Goal: Information Seeking & Learning: Compare options

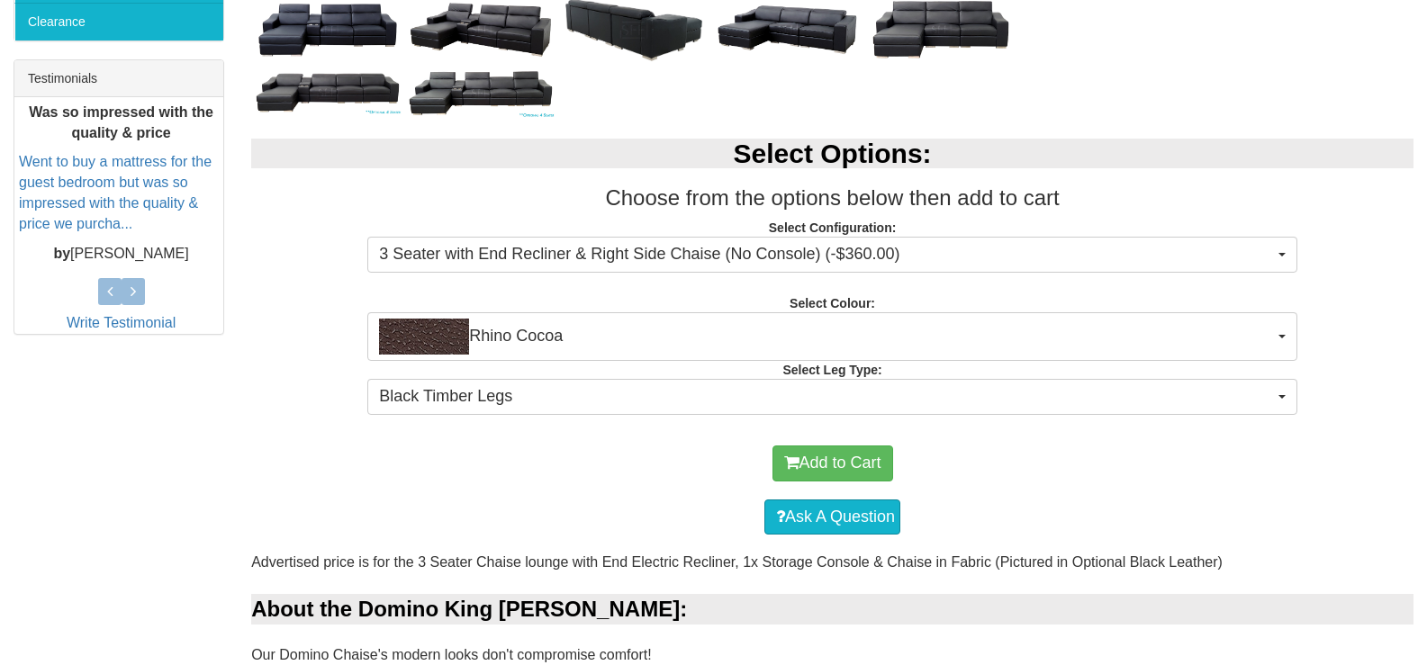
scroll to position [540, 0]
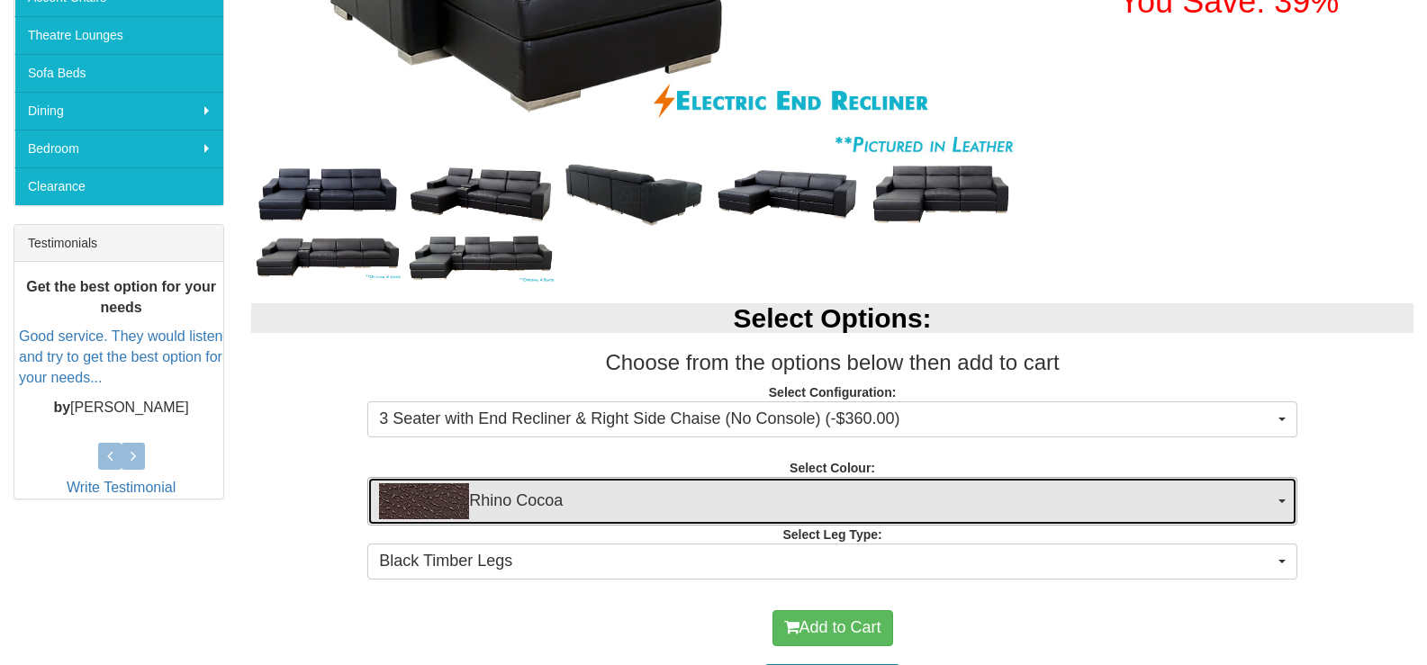
click at [844, 492] on span "Rhino Cocoa" at bounding box center [826, 501] width 895 height 36
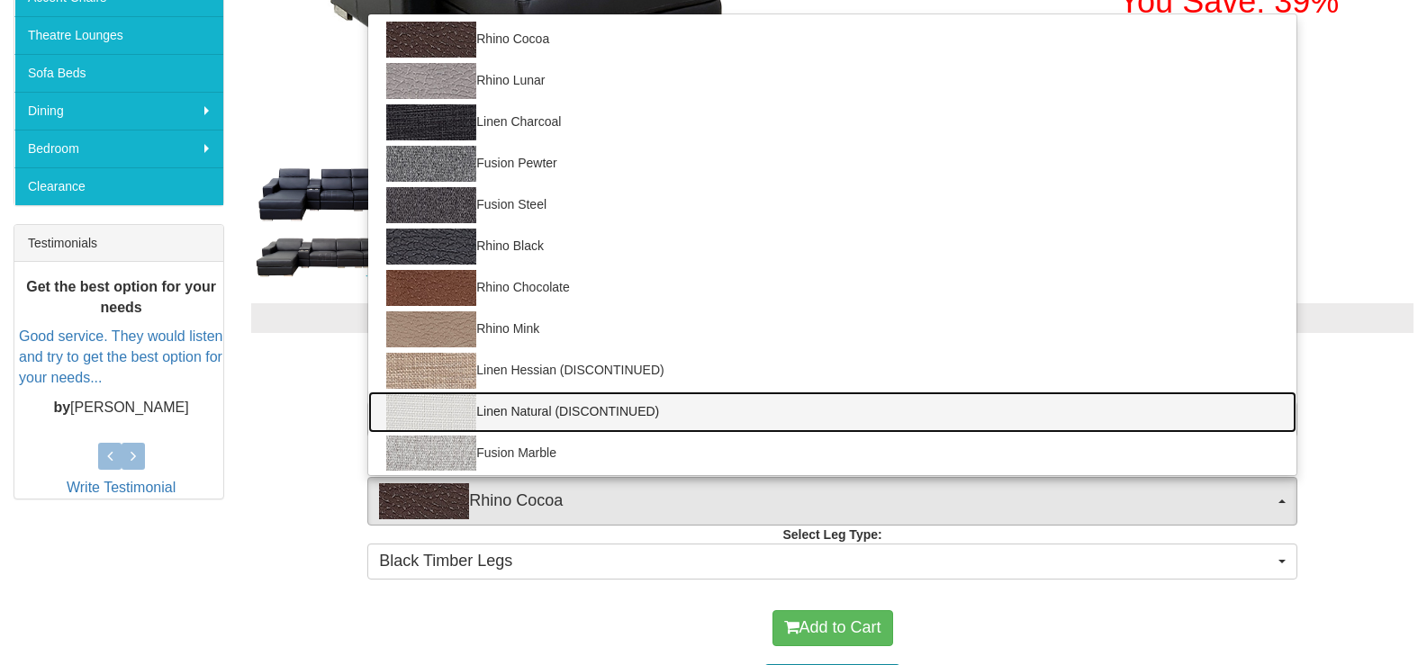
click at [435, 414] on img at bounding box center [431, 412] width 90 height 36
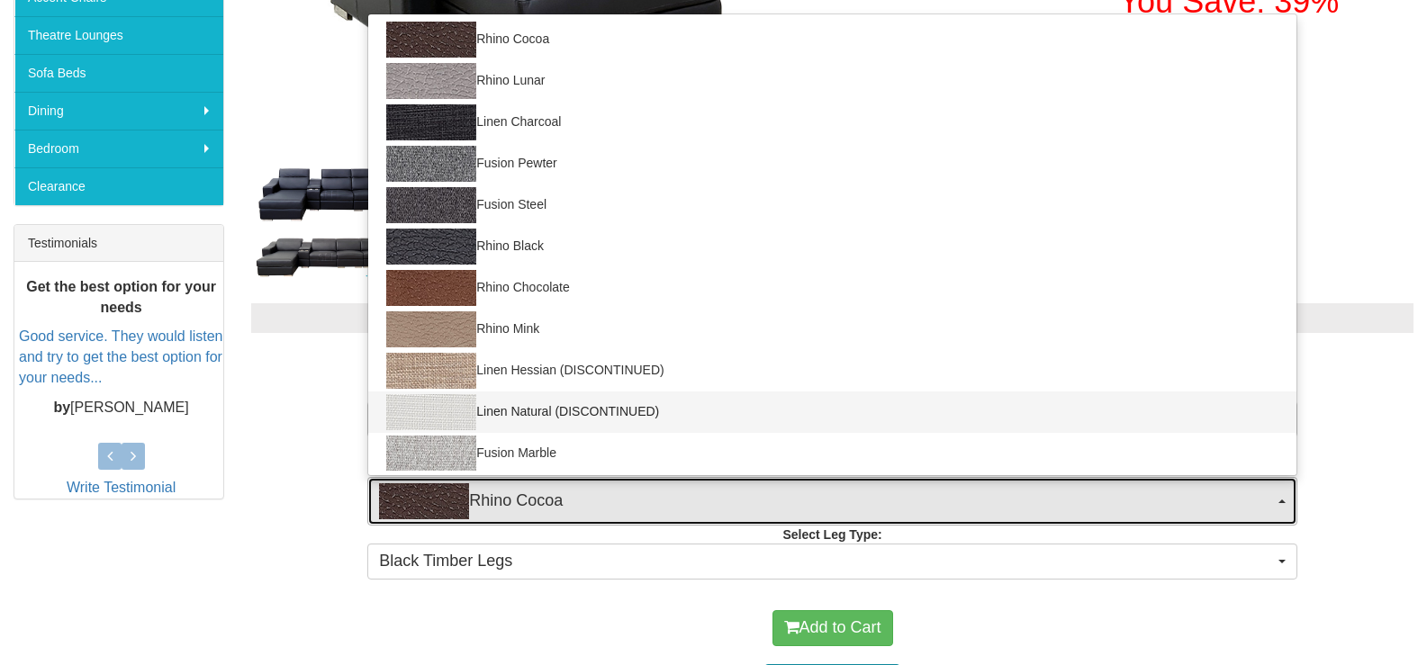
select select "1405"
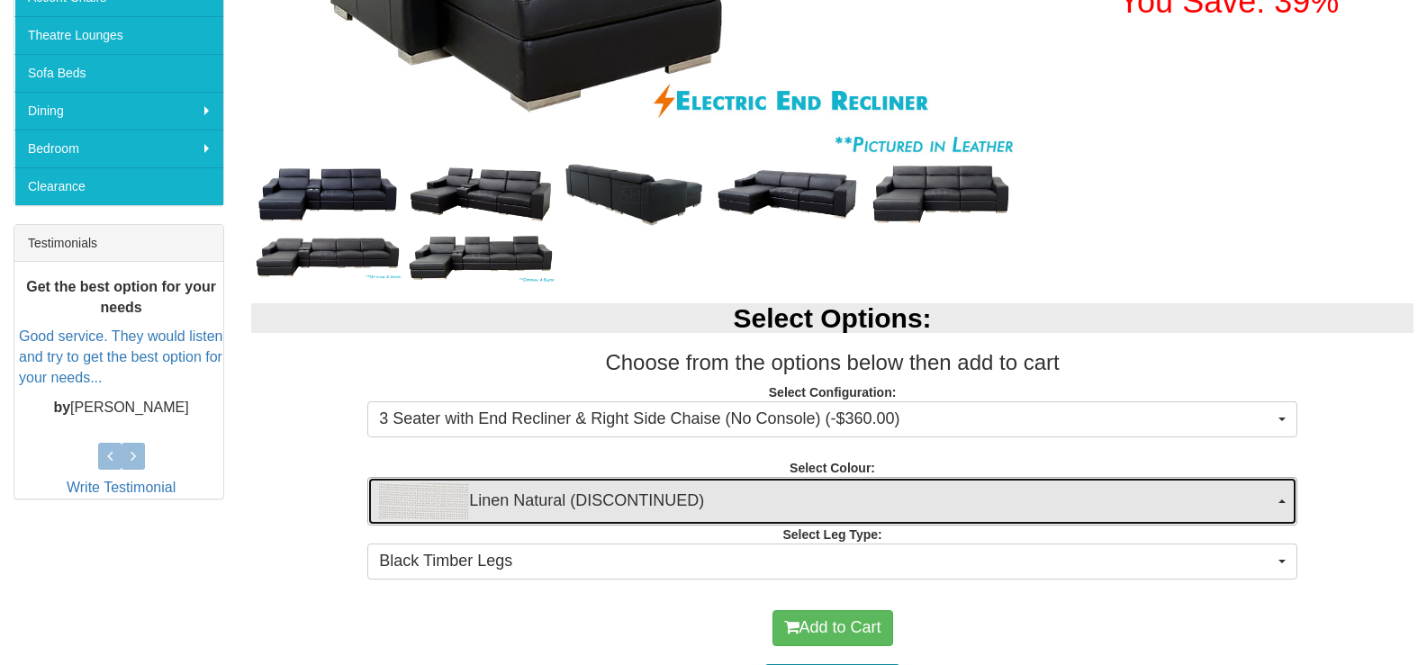
click at [659, 502] on span "Linen Natural (DISCONTINUED)" at bounding box center [826, 501] width 895 height 36
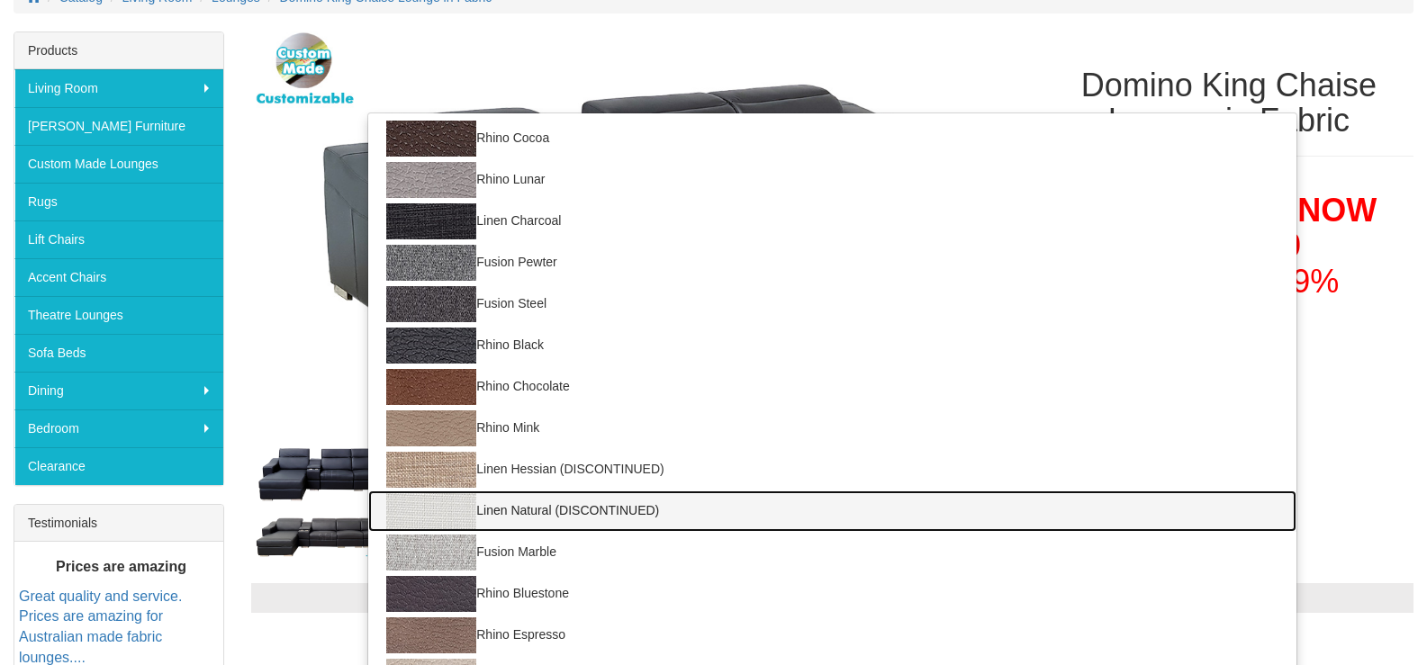
scroll to position [360, 0]
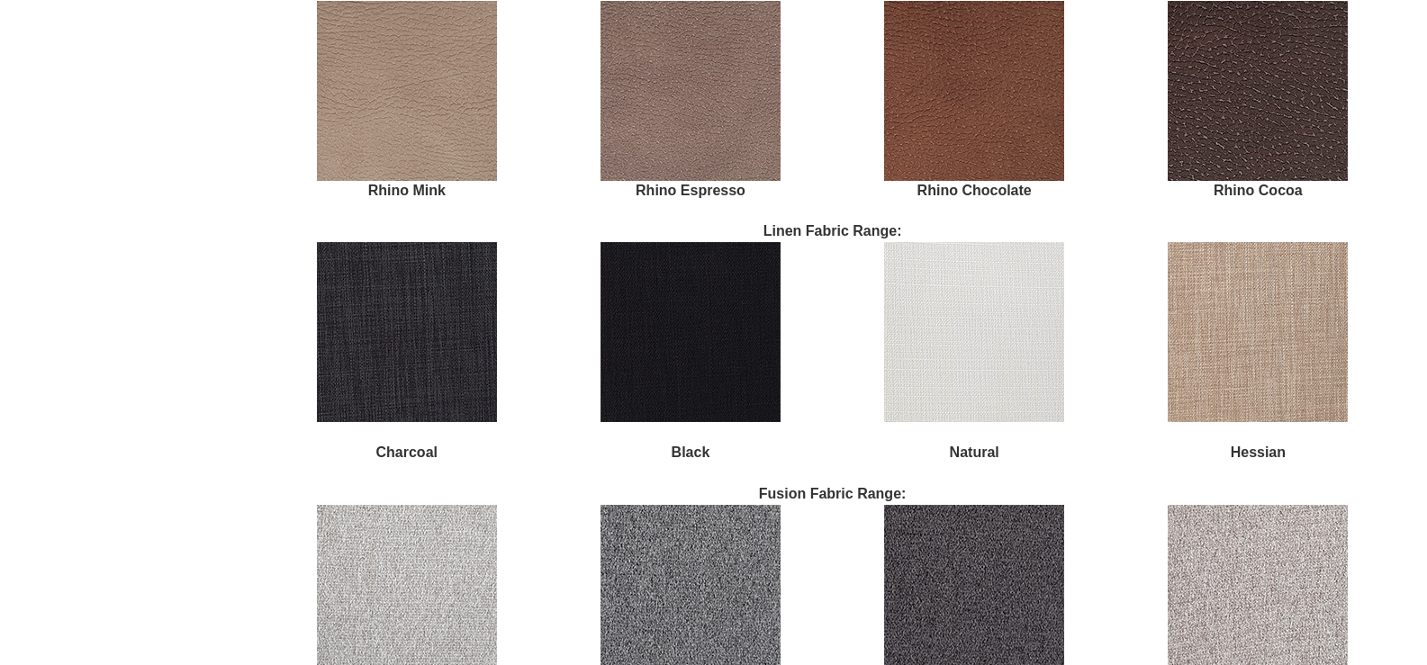
scroll to position [3061, 0]
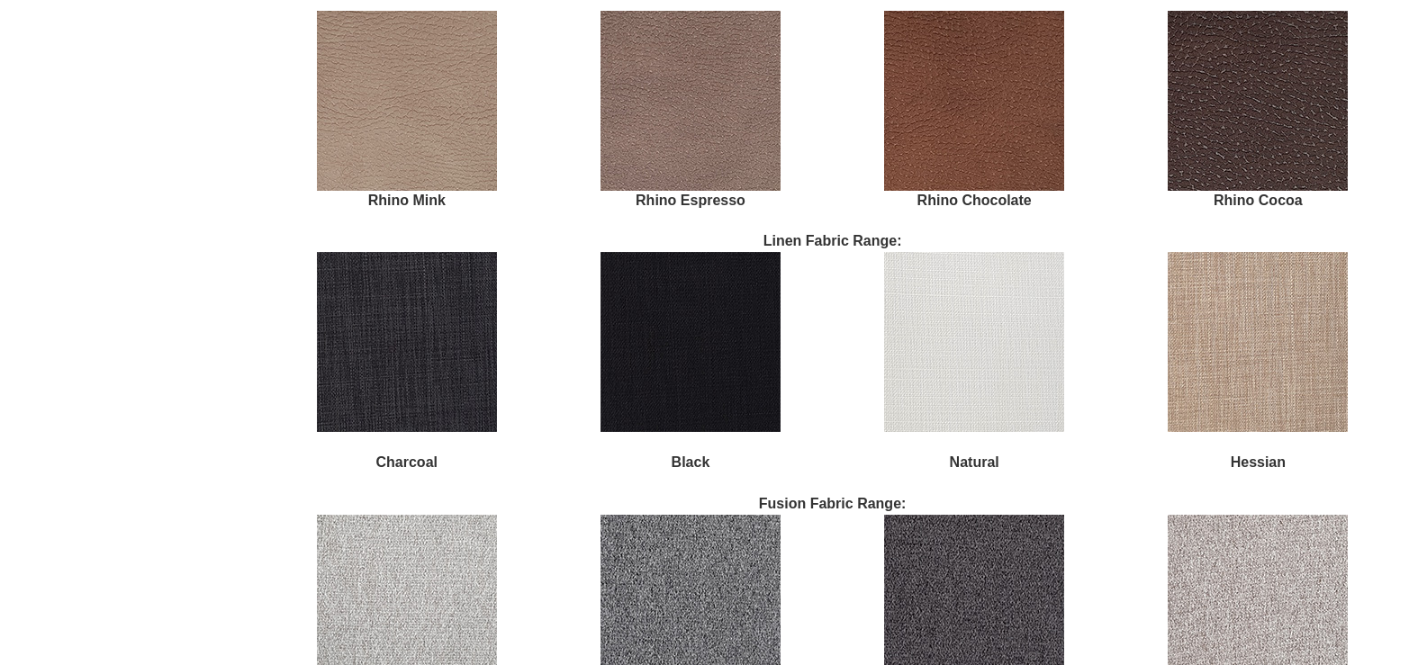
click at [1007, 336] on img at bounding box center [974, 342] width 180 height 180
click at [1006, 335] on img at bounding box center [974, 342] width 180 height 180
click at [1005, 334] on img at bounding box center [974, 342] width 180 height 180
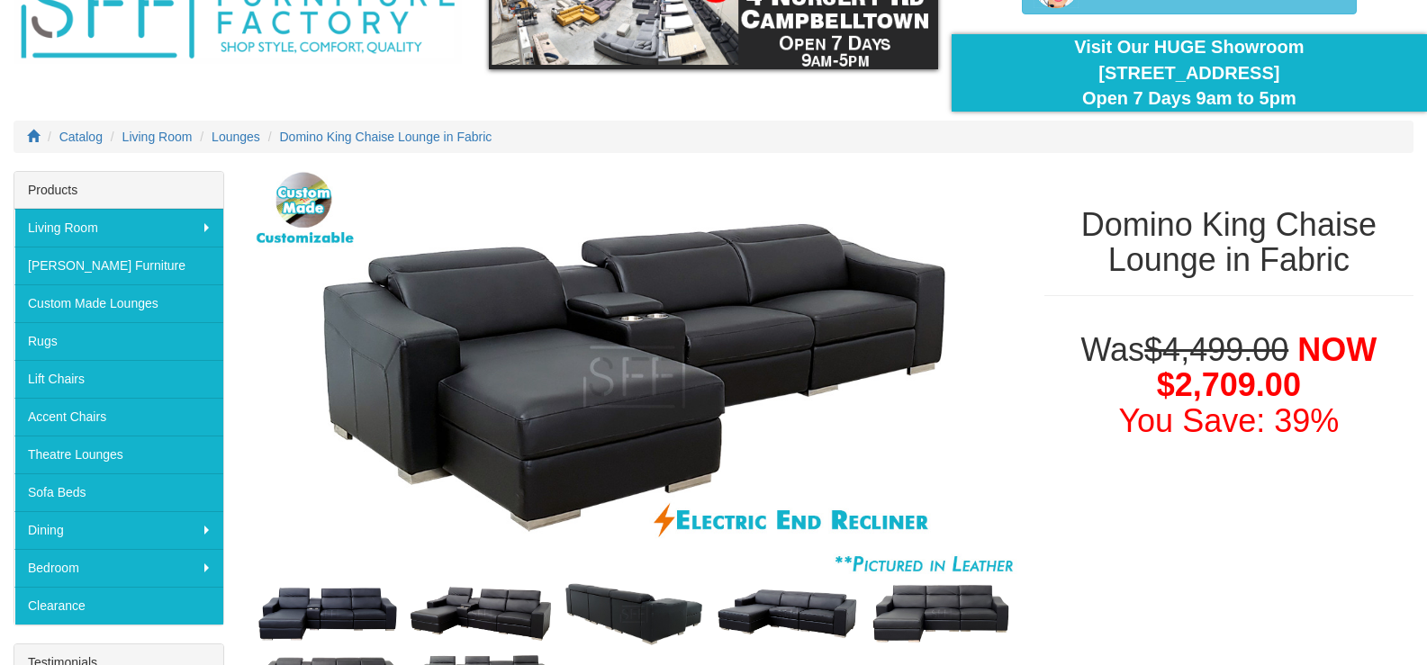
scroll to position [0, 0]
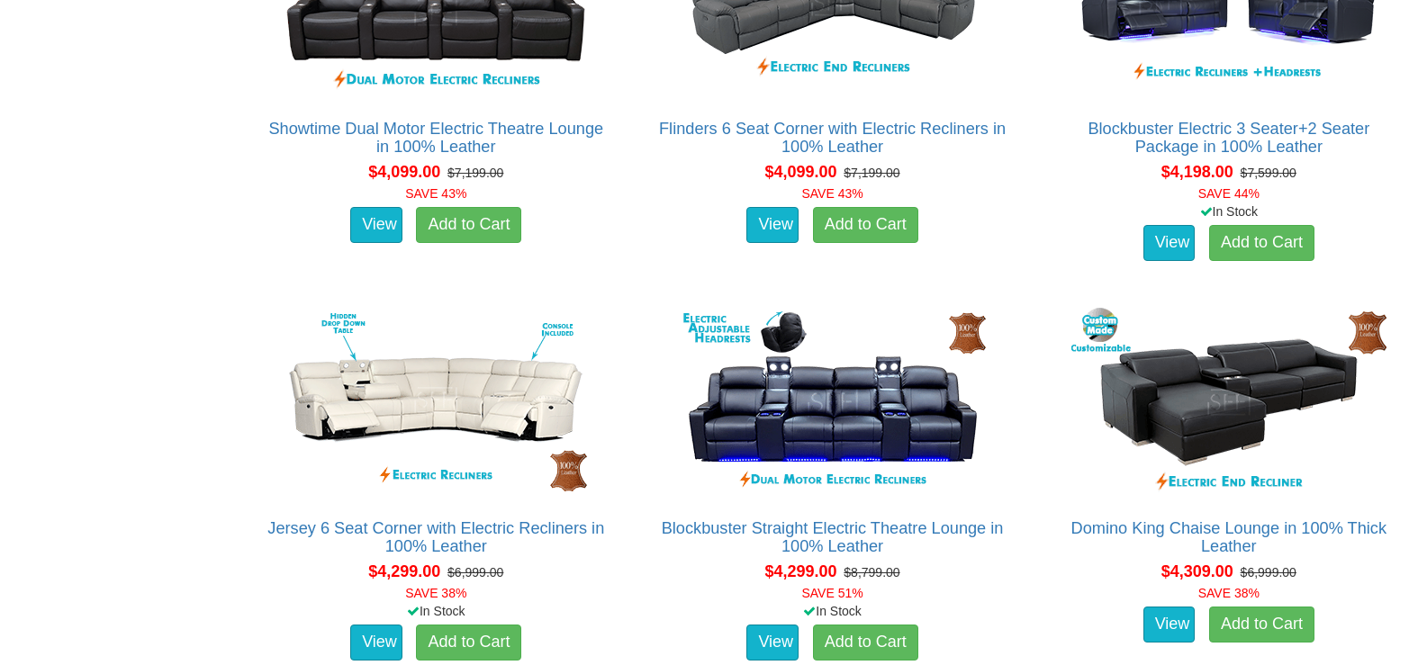
scroll to position [6494, 0]
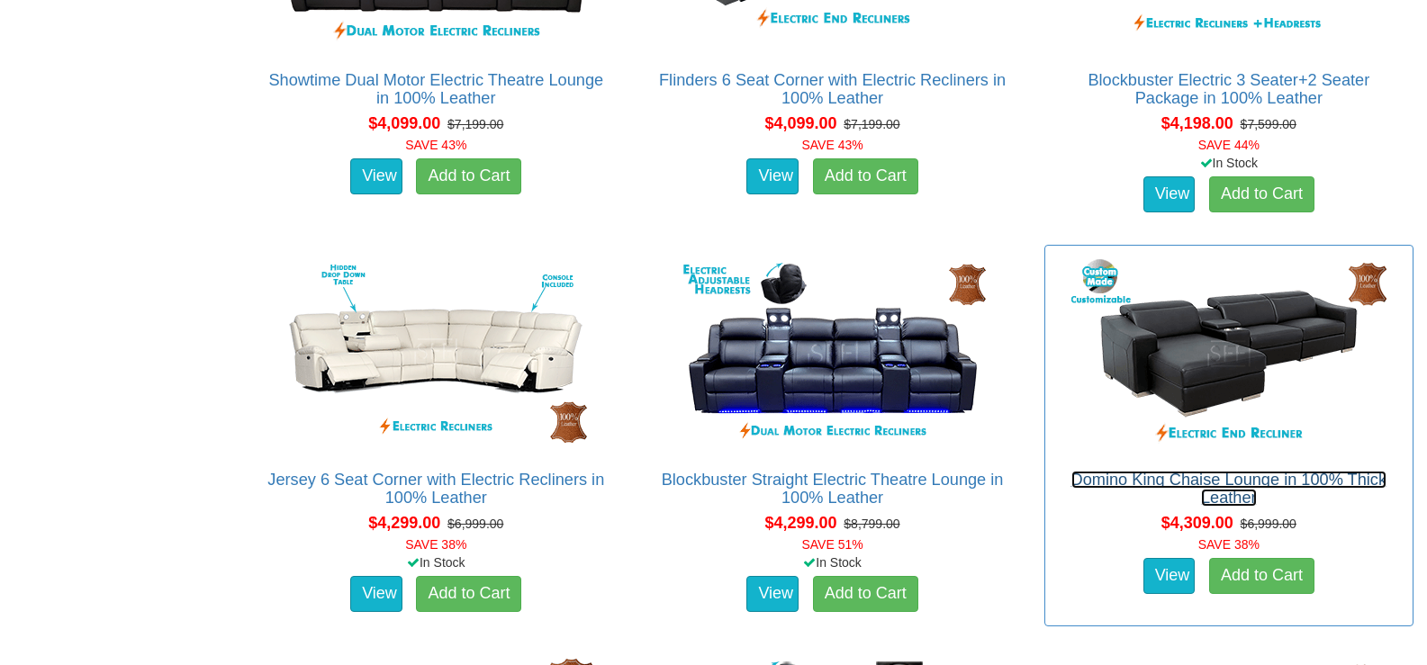
click at [1238, 483] on link "Domino King Chaise Lounge in 100% Thick Leather" at bounding box center [1229, 489] width 316 height 36
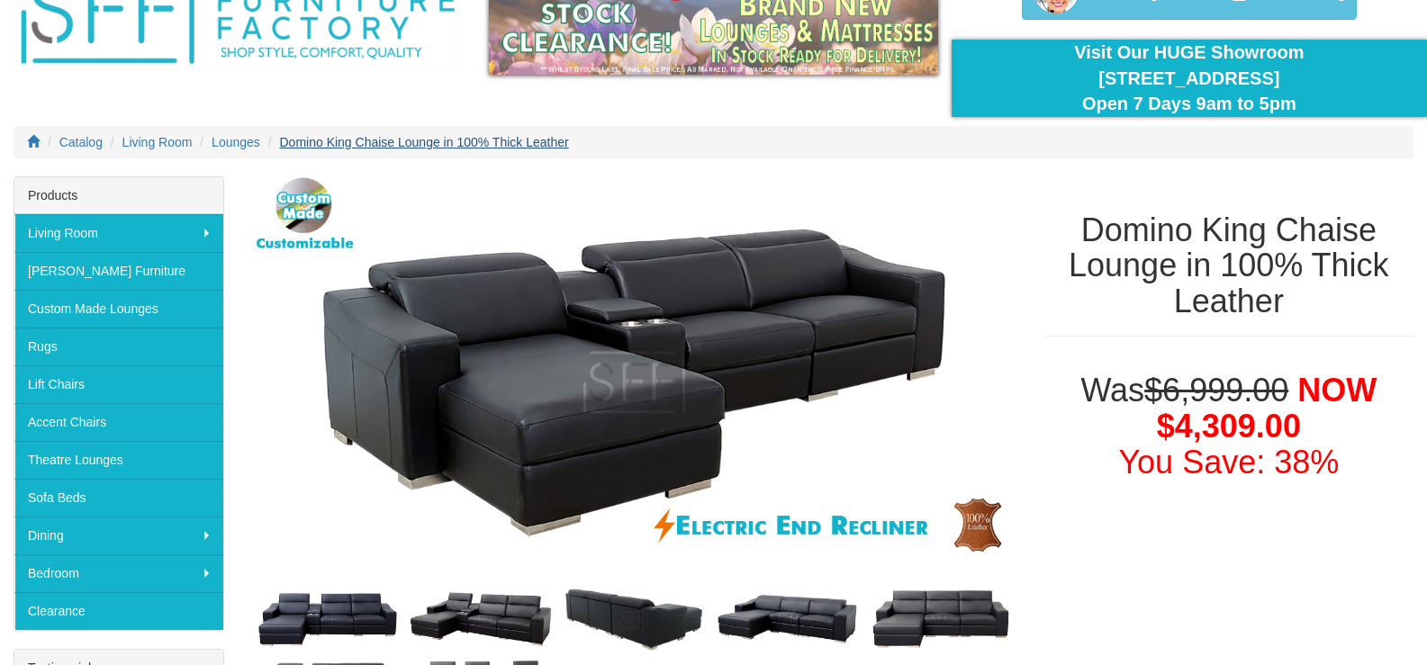
scroll to position [180, 0]
